Goal: Transaction & Acquisition: Download file/media

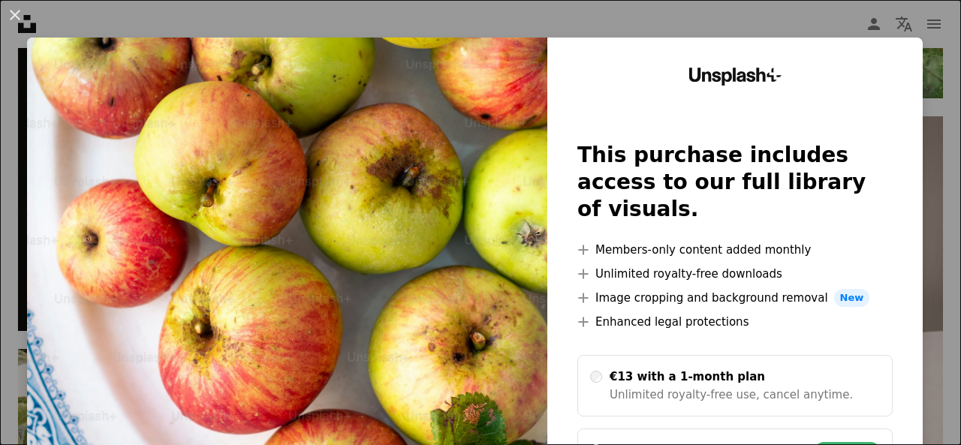
scroll to position [12227, 0]
click at [901, 217] on div "Unsplash+ This purchase includes access to our full library of visuals. A plus …" at bounding box center [734, 320] width 375 height 564
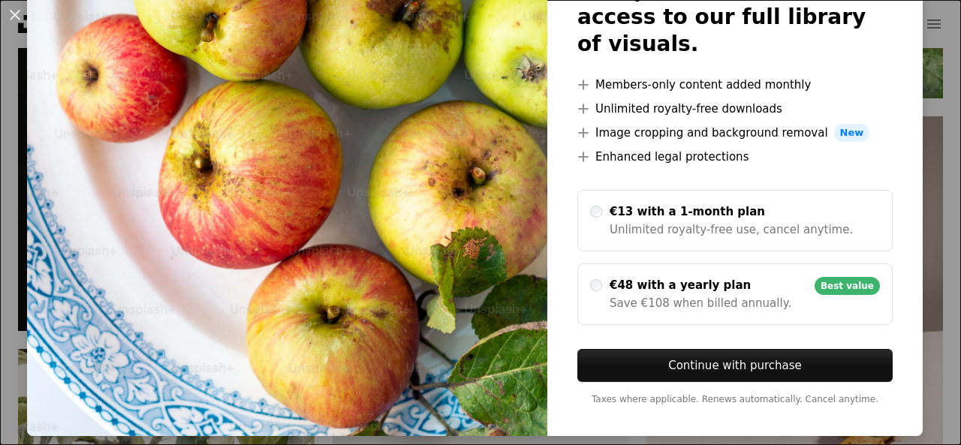
scroll to position [0, 0]
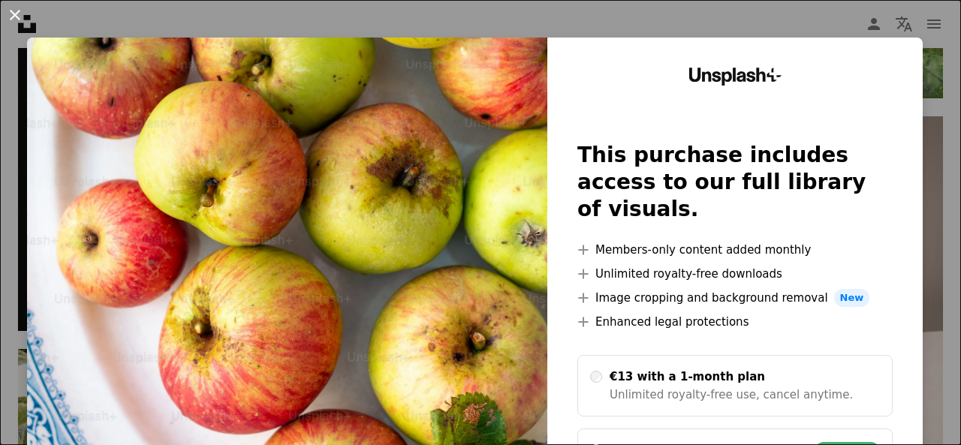
click at [18, 13] on button "An X shape" at bounding box center [15, 15] width 18 height 18
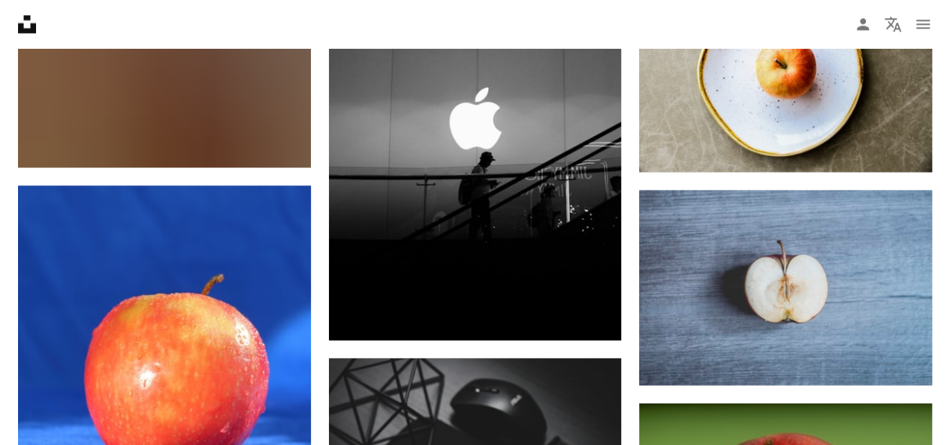
scroll to position [16175, 0]
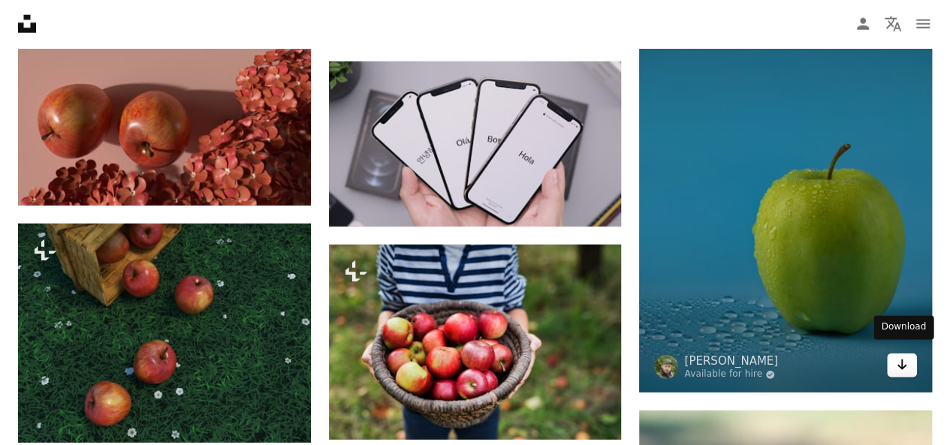
click at [914, 362] on link "Arrow pointing down" at bounding box center [902, 366] width 30 height 24
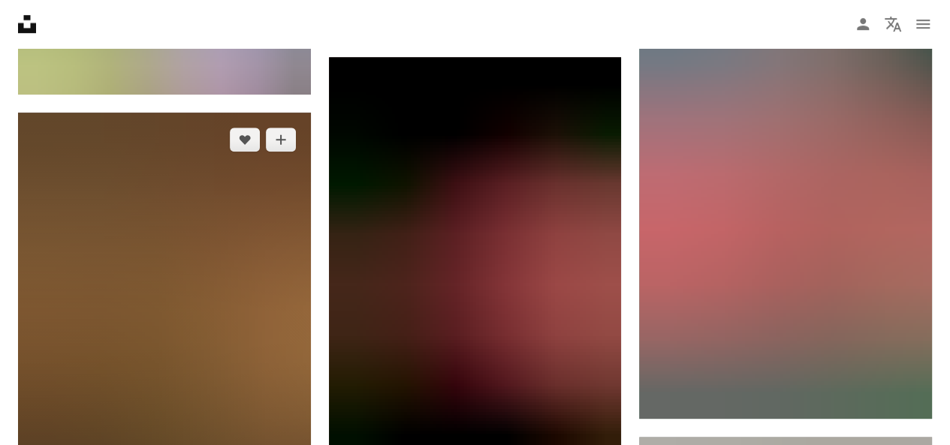
scroll to position [17960, 0]
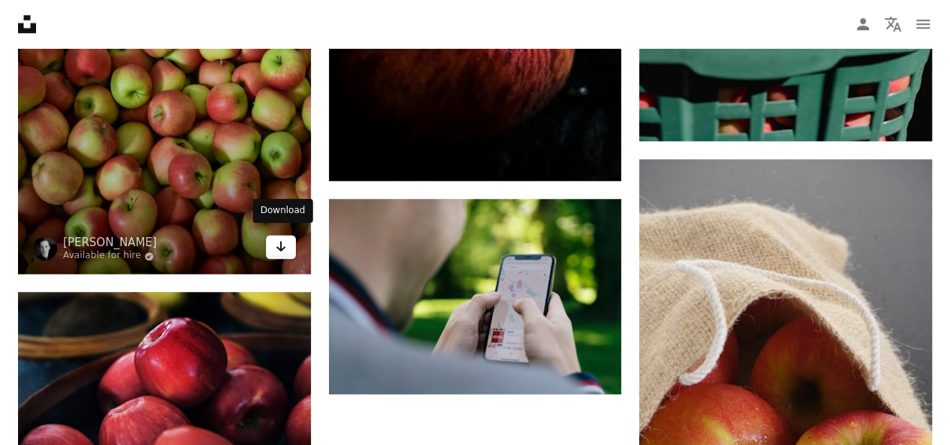
click at [291, 236] on link "Arrow pointing down" at bounding box center [281, 247] width 30 height 24
